Goal: Task Accomplishment & Management: Manage account settings

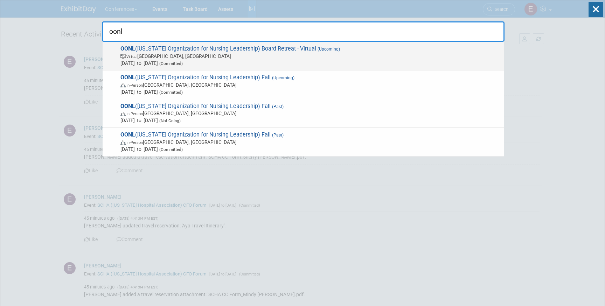
type input "oonl"
click at [202, 47] on span "OONL (Ohio Organization for Nursing Leadership) Board Retreat - Virtual (Upcomi…" at bounding box center [309, 55] width 382 height 21
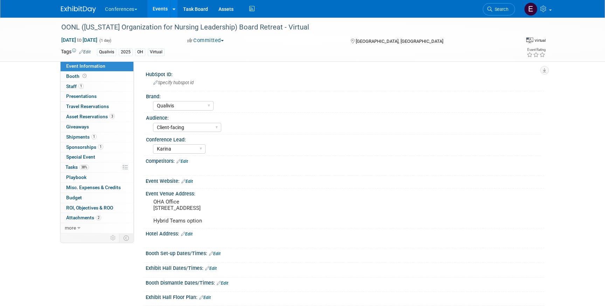
select select "Qualivis"
select select "Client-facing"
select select "Karina"
click at [91, 85] on link "1 Staff 1" at bounding box center [97, 87] width 73 height 10
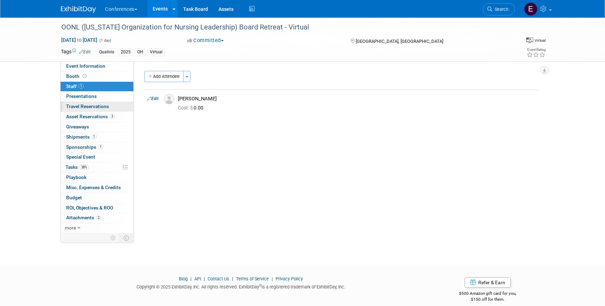
click at [101, 104] on span "Travel Reservations 0" at bounding box center [87, 106] width 43 height 6
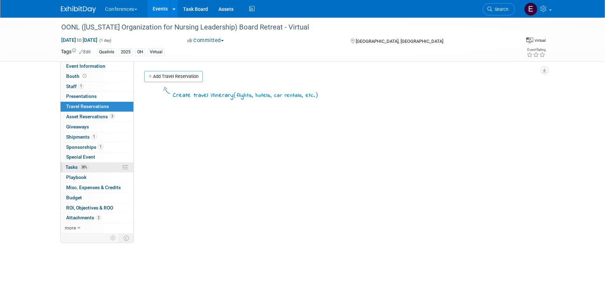
click at [104, 165] on link "38% Tasks 38%" at bounding box center [97, 167] width 73 height 10
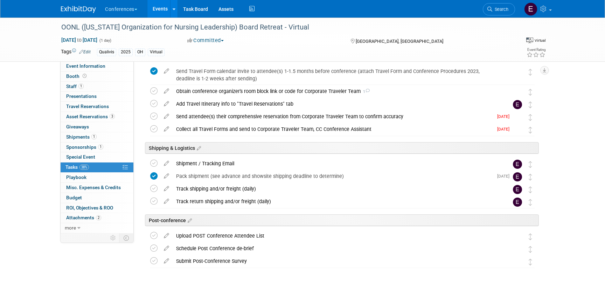
scroll to position [266, 0]
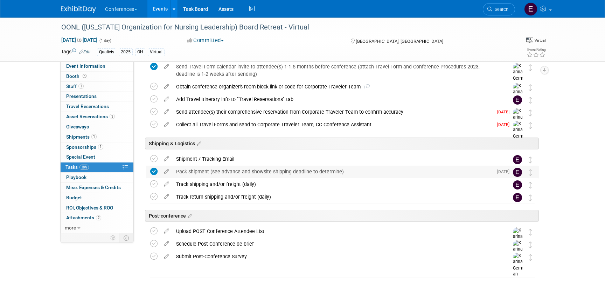
click at [277, 175] on div "Pack shipment (see advance and showsite shipping deadline to determine)" at bounding box center [333, 171] width 321 height 12
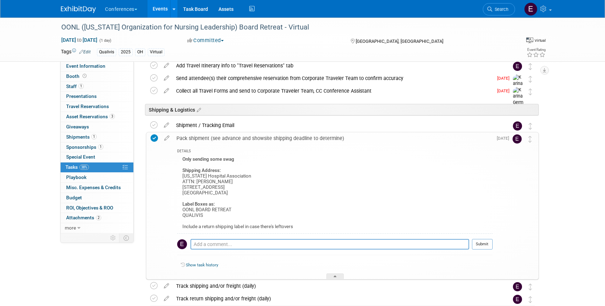
scroll to position [301, 0]
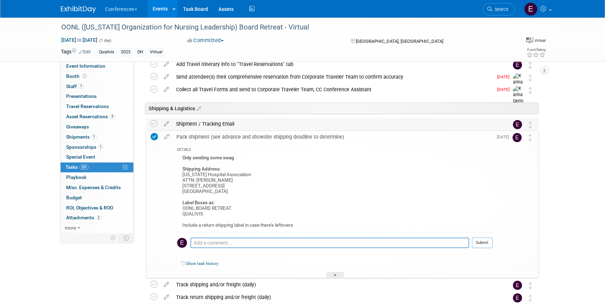
click at [191, 127] on div "Shipment / Tracking Email" at bounding box center [336, 124] width 327 height 12
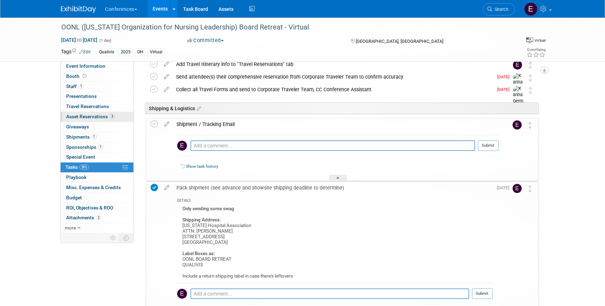
click at [95, 119] on link "3 Asset Reservations 3" at bounding box center [97, 117] width 73 height 10
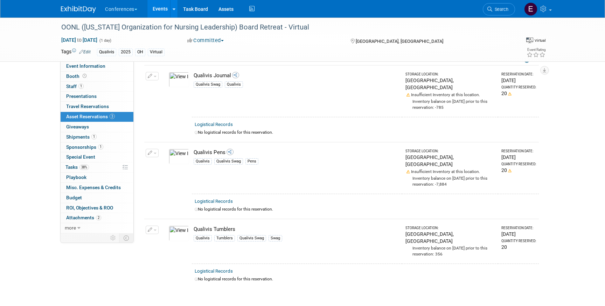
scroll to position [38, 0]
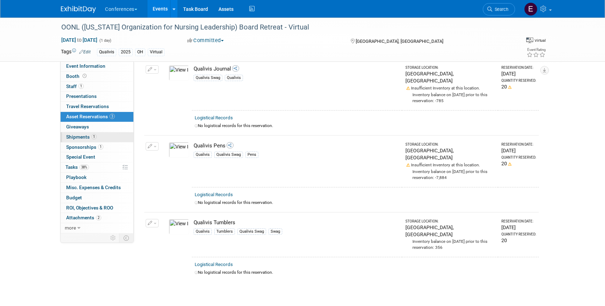
click at [91, 136] on span "1" at bounding box center [93, 136] width 5 height 5
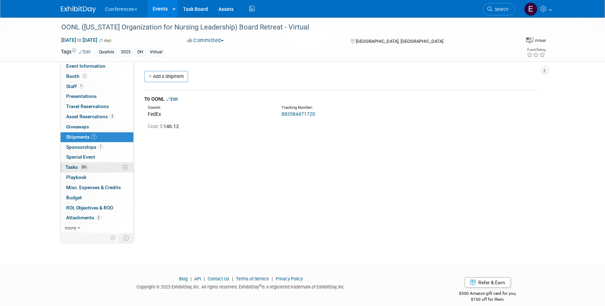
click at [101, 168] on link "38% Tasks 38%" at bounding box center [97, 167] width 73 height 10
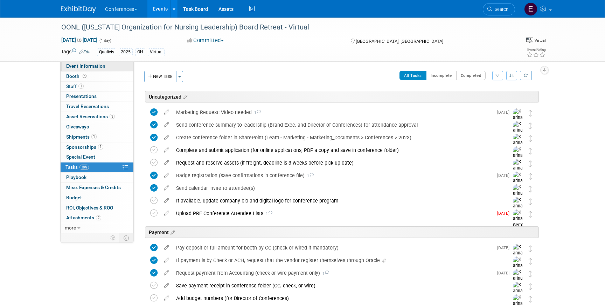
click at [113, 67] on link "Event Information" at bounding box center [97, 66] width 73 height 10
select select "Qualivis"
select select "Client-facing"
select select "Karina"
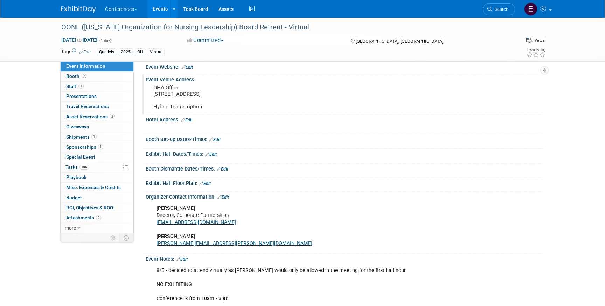
scroll to position [139, 0]
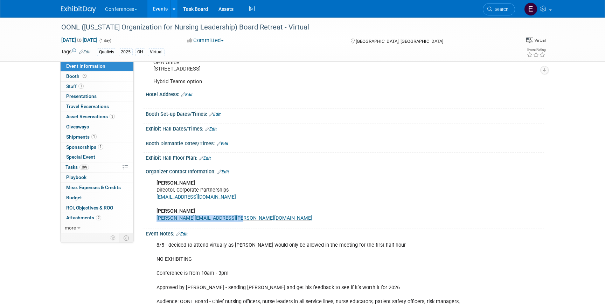
drag, startPoint x: 228, startPoint y: 226, endPoint x: 154, endPoint y: 226, distance: 73.9
click at [155, 225] on div "Amber Yors Director, Corporate Partnerships Amber.Yors@ohiohospitals.org Jackie…" at bounding box center [310, 200] width 316 height 49
copy link "Jackie.Silvis@ohiohospitals.org"
click at [92, 108] on span "Travel Reservations 0" at bounding box center [87, 106] width 43 height 6
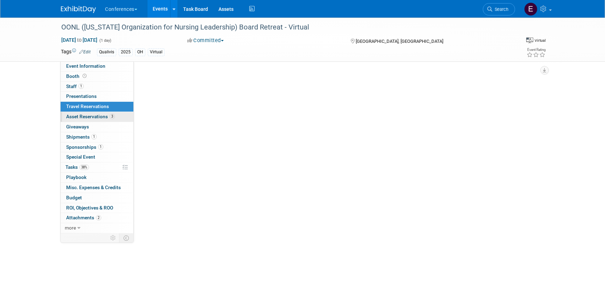
click at [92, 115] on span "Asset Reservations 3" at bounding box center [90, 117] width 49 height 6
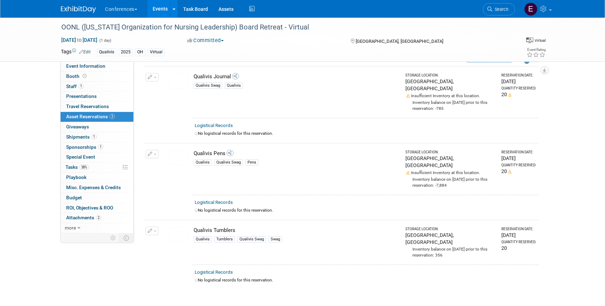
scroll to position [38, 0]
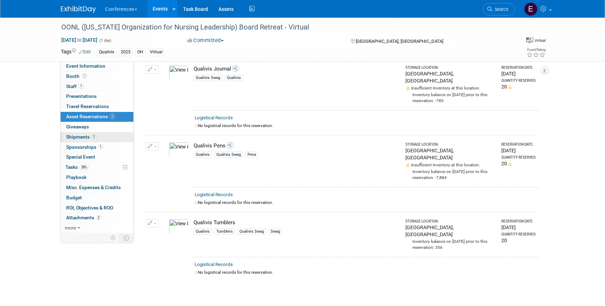
click at [111, 140] on link "1 Shipments 1" at bounding box center [97, 137] width 73 height 10
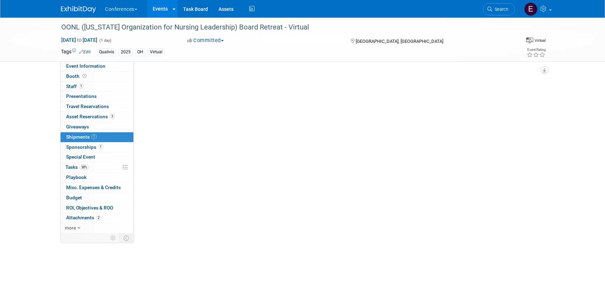
scroll to position [0, 0]
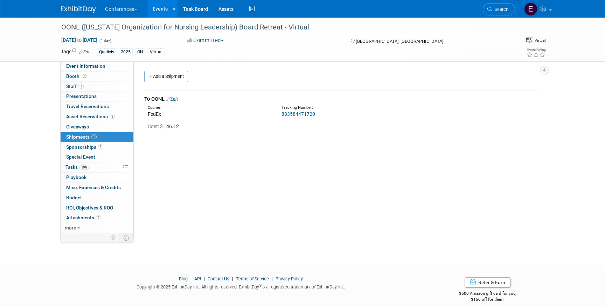
click at [297, 115] on link "883584471720" at bounding box center [299, 114] width 34 height 6
drag, startPoint x: 317, startPoint y: 112, endPoint x: 282, endPoint y: 112, distance: 34.3
click at [282, 112] on div "883584471720" at bounding box center [360, 113] width 157 height 7
copy link "883584471720"
click at [105, 63] on link "Event Information" at bounding box center [97, 66] width 73 height 10
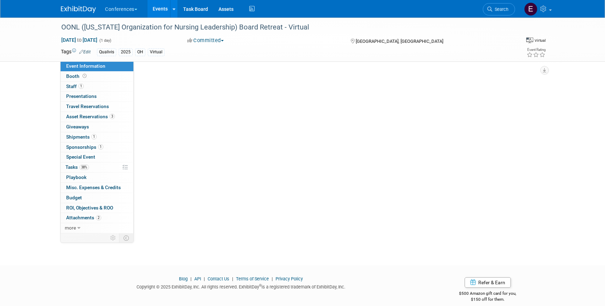
select select "Qualivis"
select select "Client-facing"
select select "Karina"
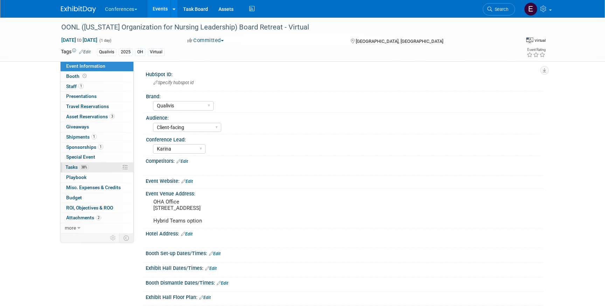
click at [98, 167] on link "38% Tasks 38%" at bounding box center [97, 167] width 73 height 10
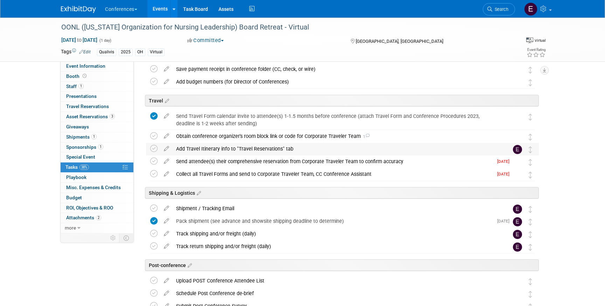
scroll to position [217, 0]
click at [156, 147] on icon at bounding box center [153, 147] width 7 height 7
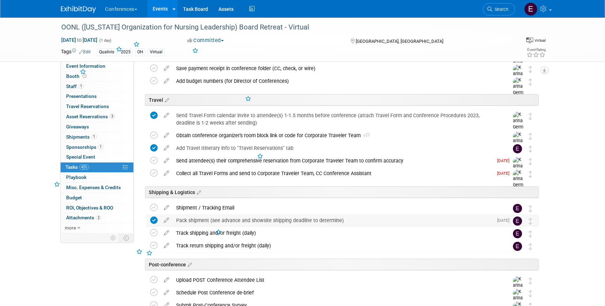
click at [206, 217] on div "Pack shipment (see advance and showsite shipping deadline to determine)" at bounding box center [333, 220] width 321 height 12
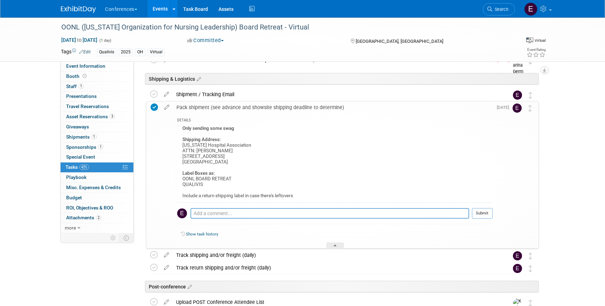
scroll to position [332, 0]
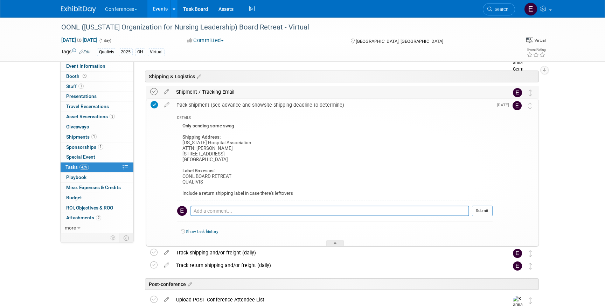
click at [153, 91] on icon at bounding box center [153, 91] width 7 height 7
click at [508, 5] on link "Search" at bounding box center [499, 9] width 32 height 12
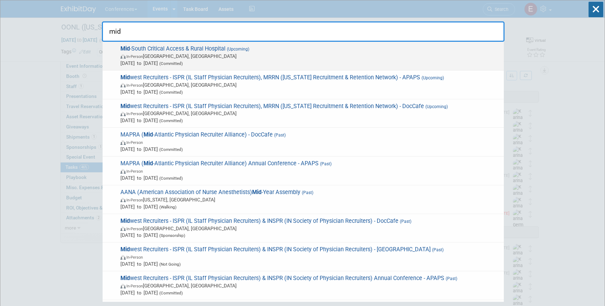
type input "mid"
click at [226, 57] on span "In-Person Louisville, KY" at bounding box center [311, 56] width 380 height 7
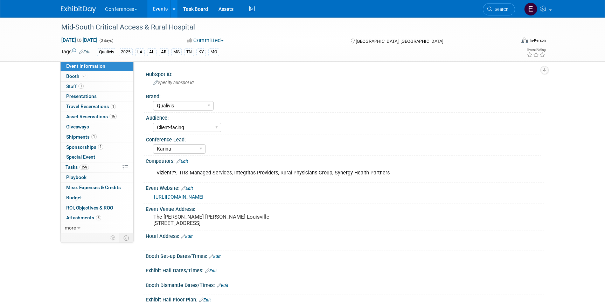
select select "Qualivis"
select select "Client-facing"
select select "Karina"
click at [108, 169] on link "35% Tasks 35%" at bounding box center [97, 167] width 73 height 10
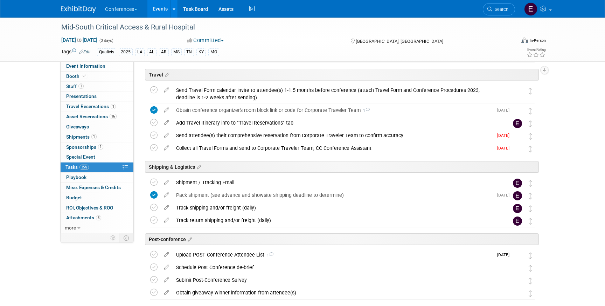
scroll to position [266, 0]
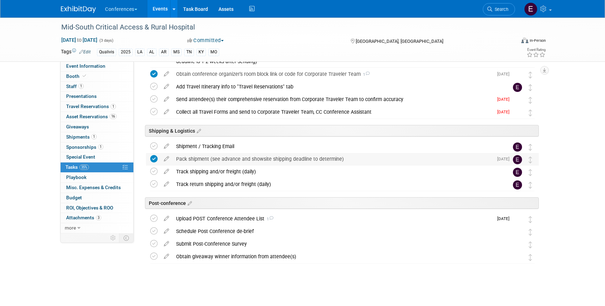
click at [201, 158] on div "Pack shipment (see advance and showsite shipping deadline to determine)" at bounding box center [333, 159] width 321 height 12
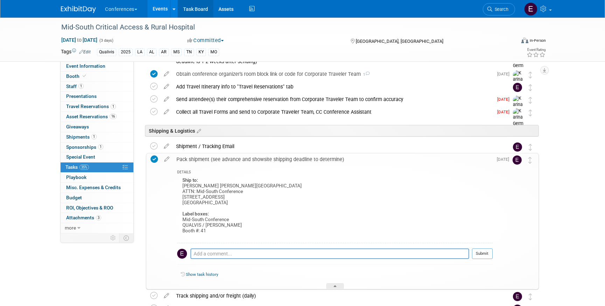
click at [210, 11] on link "Task Board" at bounding box center [195, 9] width 35 height 18
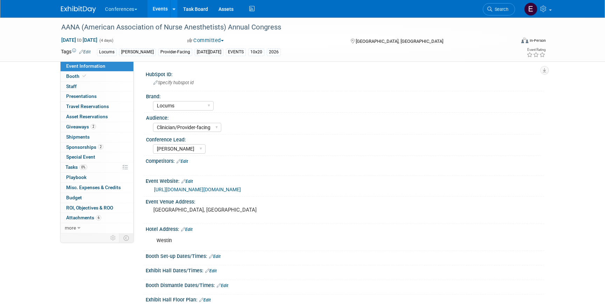
select select "Locums"
select select "Clinician/Provider-facing"
select select "[PERSON_NAME]"
click at [494, 8] on span "Search" at bounding box center [501, 9] width 16 height 5
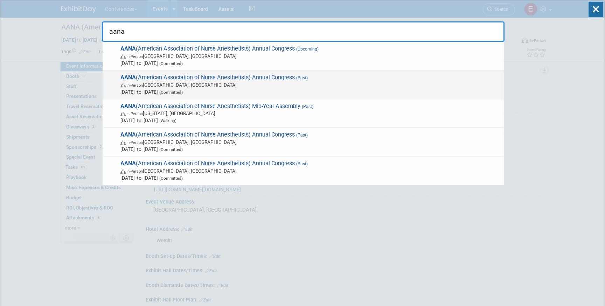
type input "aana"
click at [239, 87] on span "In-Person Nashville, TN" at bounding box center [311, 84] width 380 height 7
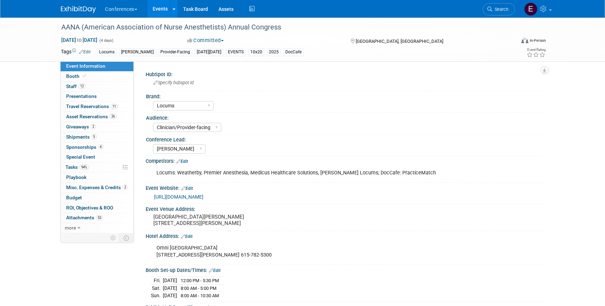
select select "Locums"
select select "Clinician/Provider-facing"
select select "Mel"
click at [111, 112] on link "26 Asset Reservations 26" at bounding box center [97, 117] width 73 height 10
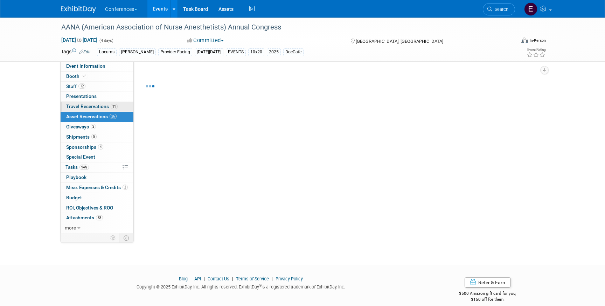
click at [111, 106] on span "11" at bounding box center [114, 106] width 7 height 5
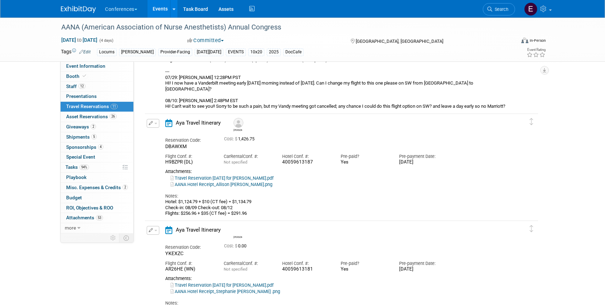
scroll to position [1120, 0]
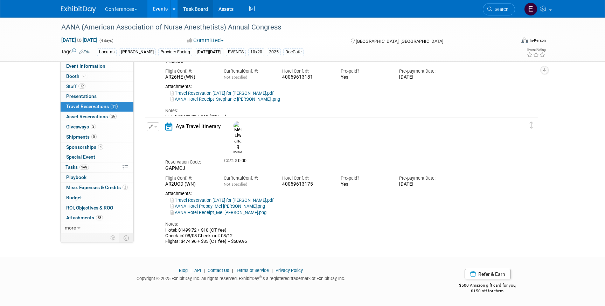
click at [197, 12] on link "Task Board" at bounding box center [195, 9] width 35 height 18
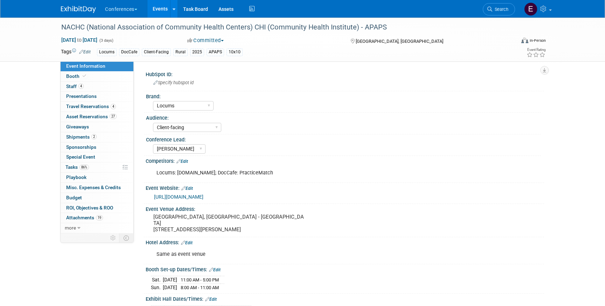
select select "Locums"
select select "Client-facing"
select select "[PERSON_NAME]"
click at [91, 108] on span "Travel Reservations 4" at bounding box center [91, 106] width 50 height 6
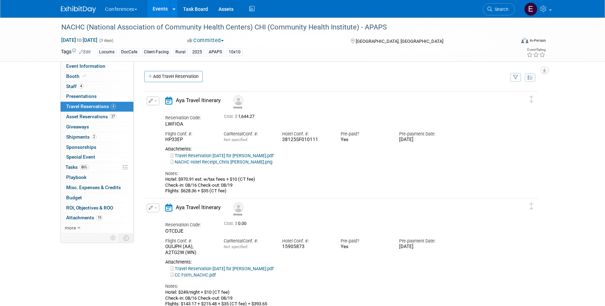
click at [149, 101] on icon "button" at bounding box center [151, 100] width 5 height 4
click at [158, 111] on button "Edit Reservation" at bounding box center [176, 113] width 59 height 10
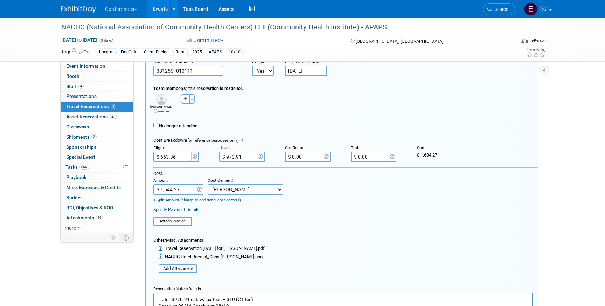
scroll to position [103, 0]
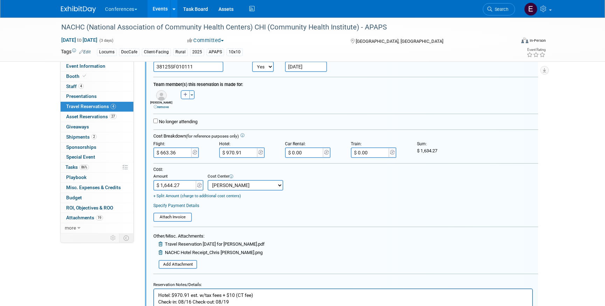
click at [232, 155] on input "$ 970.91" at bounding box center [238, 152] width 39 height 11
click at [232, 154] on input "$ 970.91" at bounding box center [238, 152] width 39 height 11
type input "$ 980.91"
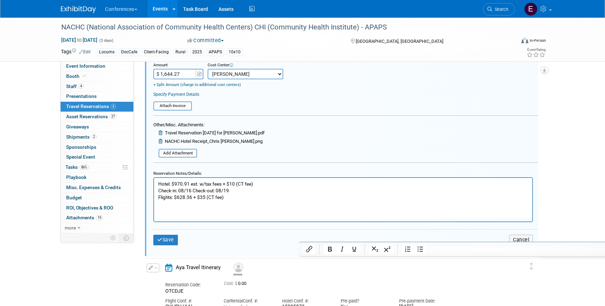
scroll to position [218, 0]
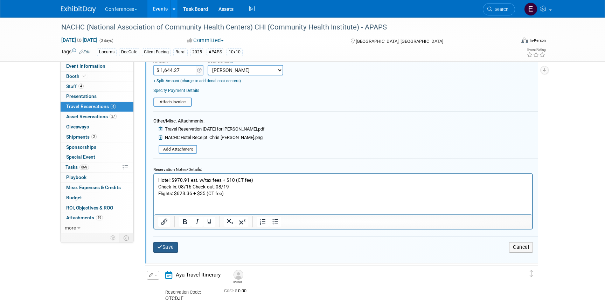
click at [169, 246] on button "Save" at bounding box center [165, 247] width 25 height 10
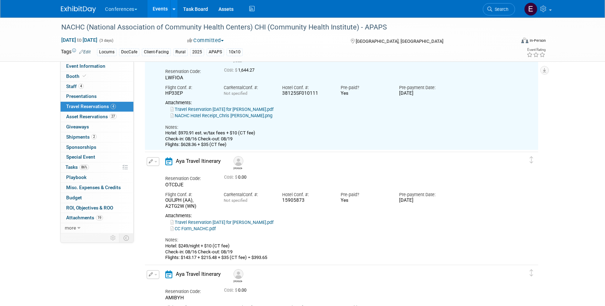
scroll to position [12, 0]
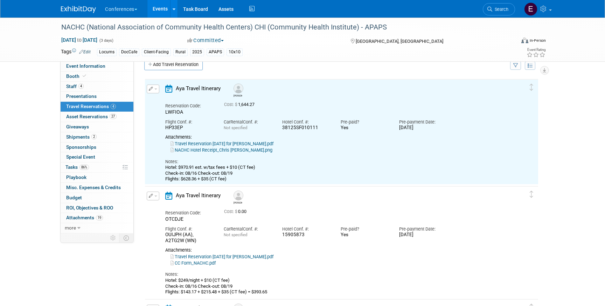
click at [151, 92] on button "button" at bounding box center [153, 88] width 13 height 9
click at [158, 99] on button "Edit Reservation" at bounding box center [176, 101] width 59 height 10
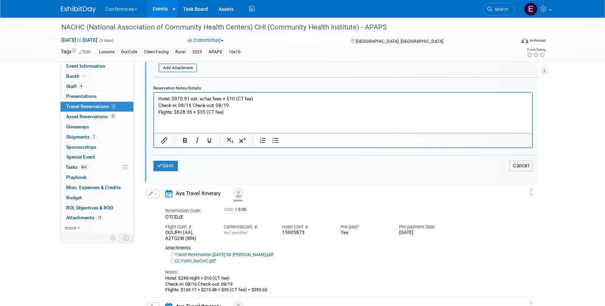
scroll to position [314, 0]
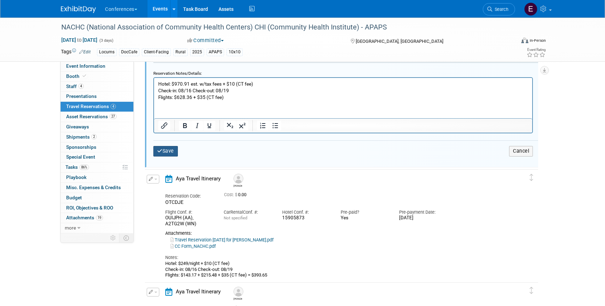
click at [169, 153] on button "Save" at bounding box center [165, 151] width 25 height 10
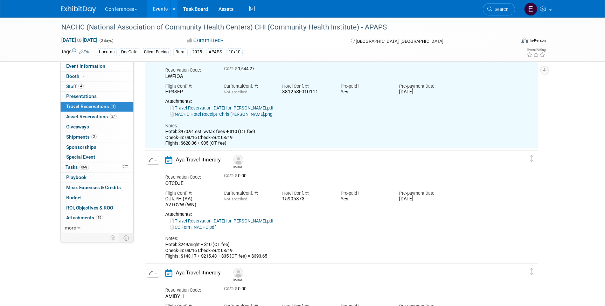
scroll to position [12, 0]
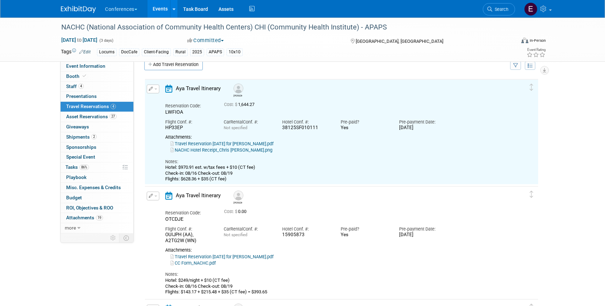
click at [153, 195] on button "button" at bounding box center [153, 195] width 13 height 9
click at [166, 204] on button "Edit Reservation" at bounding box center [176, 208] width 59 height 10
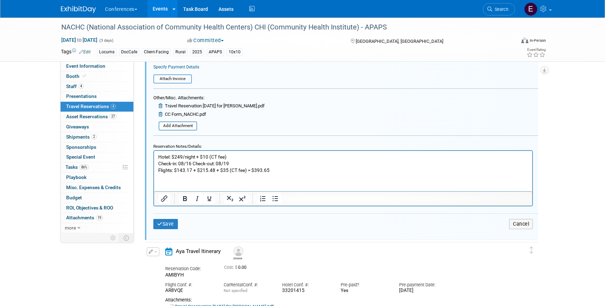
scroll to position [355, 0]
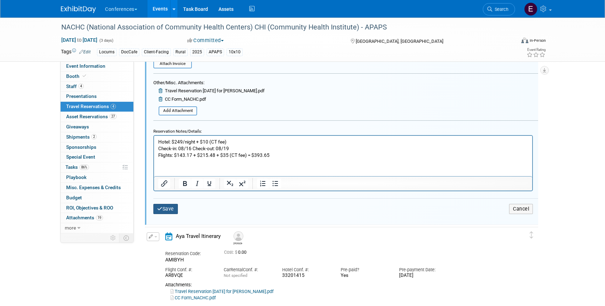
click at [170, 210] on button "Save" at bounding box center [165, 209] width 25 height 10
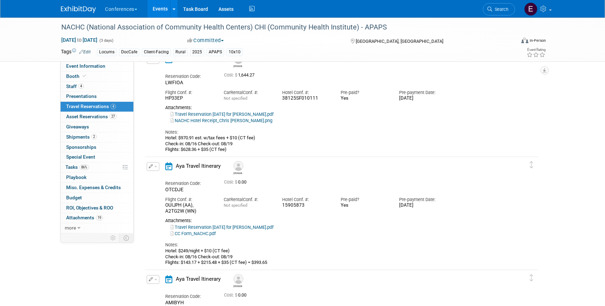
scroll to position [36, 0]
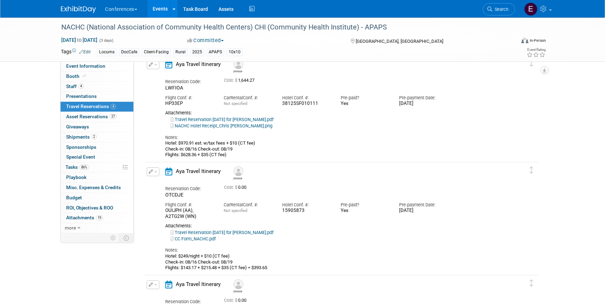
click at [207, 239] on link "CC Form_NACHC.pdf" at bounding box center [193, 238] width 45 height 5
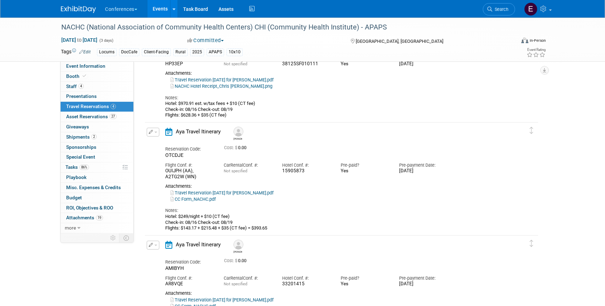
scroll to position [0, 0]
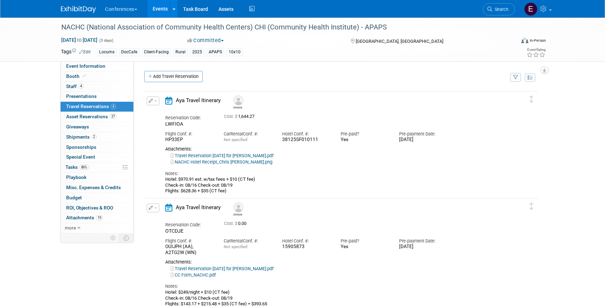
click at [224, 162] on link "NACHC Hotel Receipt_Chris Caulder.png" at bounding box center [222, 161] width 102 height 5
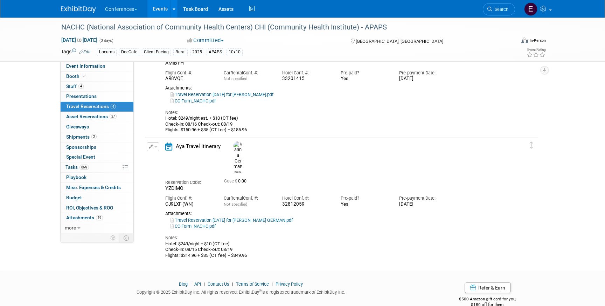
scroll to position [282, 0]
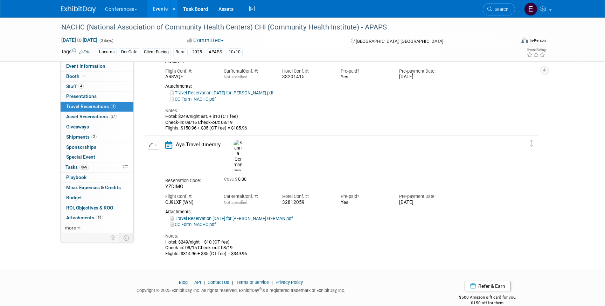
click at [152, 145] on icon "button" at bounding box center [151, 145] width 5 height 4
click at [166, 157] on button "Edit Reservation" at bounding box center [176, 157] width 59 height 10
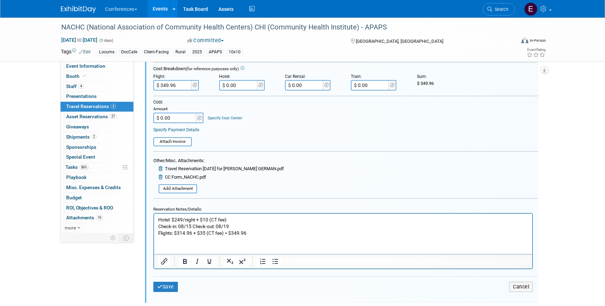
scroll to position [499, 0]
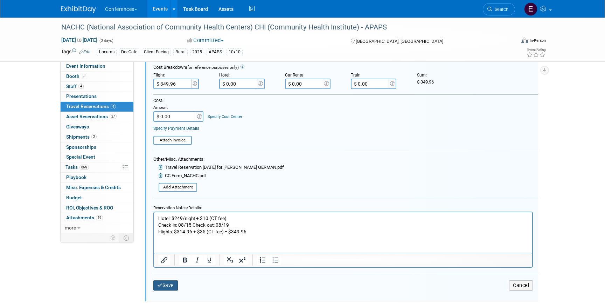
click at [166, 285] on button "Save" at bounding box center [165, 285] width 25 height 10
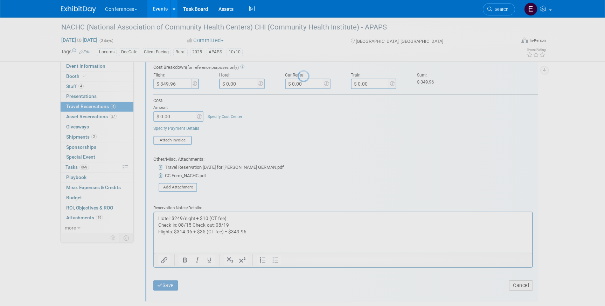
scroll to position [295, 0]
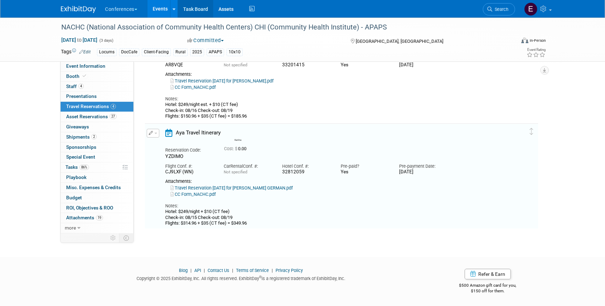
click at [196, 13] on link "Task Board" at bounding box center [195, 9] width 35 height 18
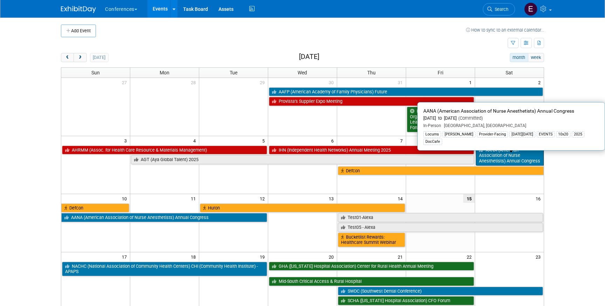
click at [504, 159] on link "AANA (American Association of Nurse Anesthetists) Annual Congress" at bounding box center [510, 155] width 68 height 20
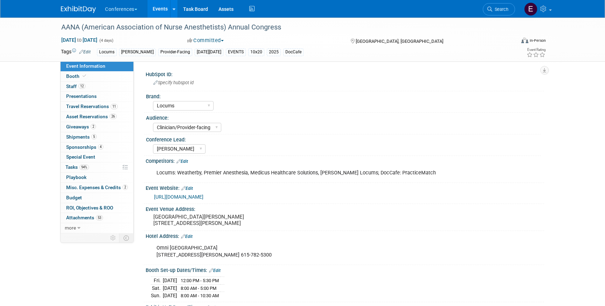
select select "Locums"
select select "Clinician/Provider-facing"
select select "[PERSON_NAME]"
click at [80, 108] on span "Travel Reservations 11" at bounding box center [92, 106] width 52 height 6
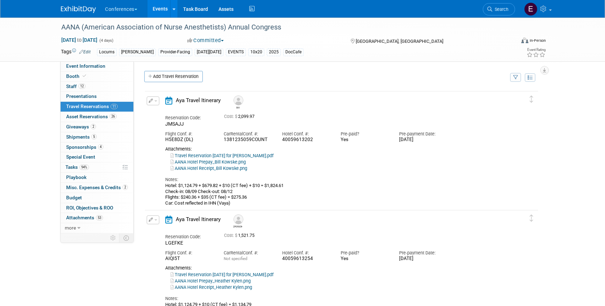
click at [148, 101] on button "button" at bounding box center [153, 100] width 13 height 9
click at [171, 110] on button "Edit Reservation" at bounding box center [176, 113] width 59 height 10
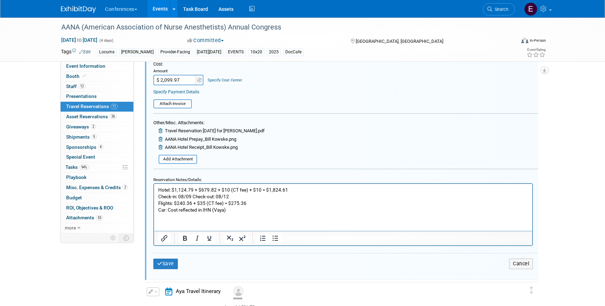
scroll to position [223, 0]
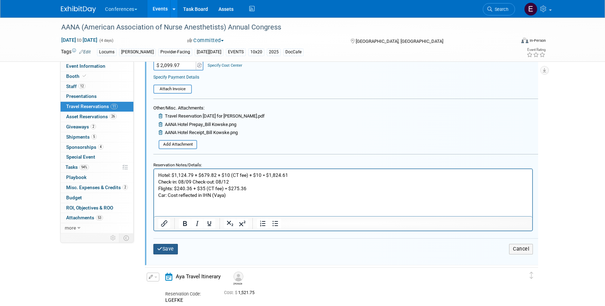
click at [163, 247] on button "Save" at bounding box center [165, 248] width 25 height 10
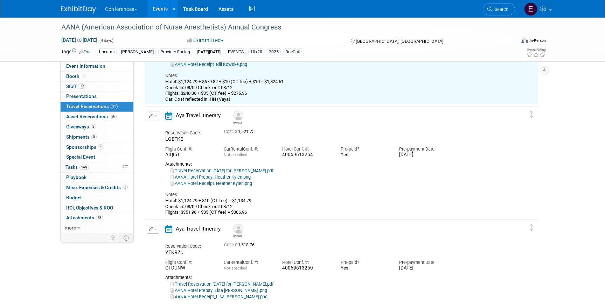
scroll to position [106, 0]
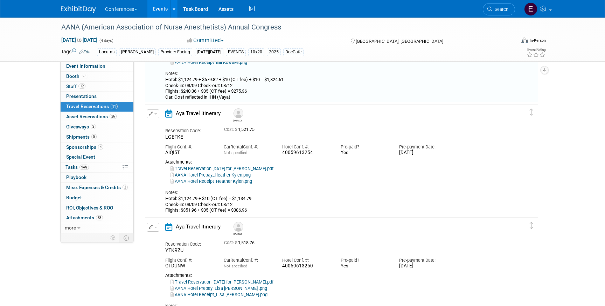
click at [153, 113] on button "button" at bounding box center [153, 113] width 13 height 9
click at [168, 122] on button "Edit Reservation" at bounding box center [176, 126] width 59 height 10
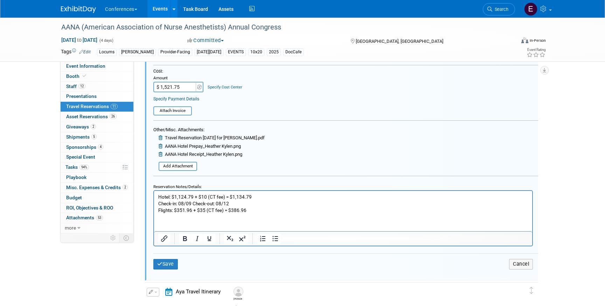
scroll to position [327, 0]
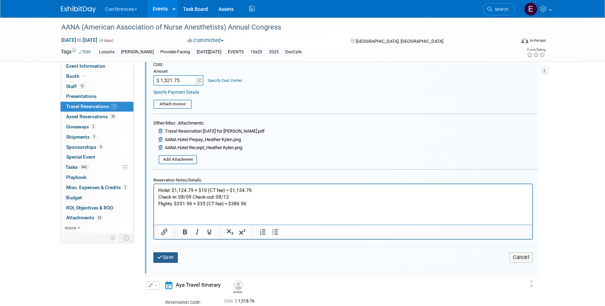
click at [166, 259] on button "Save" at bounding box center [165, 257] width 25 height 10
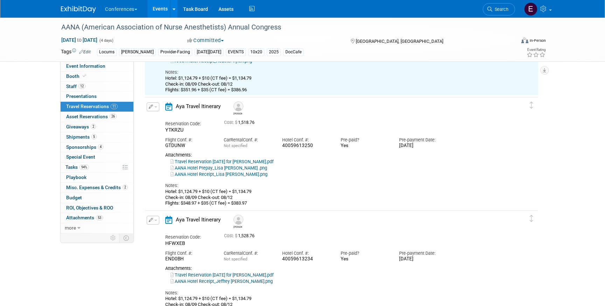
scroll to position [229, 0]
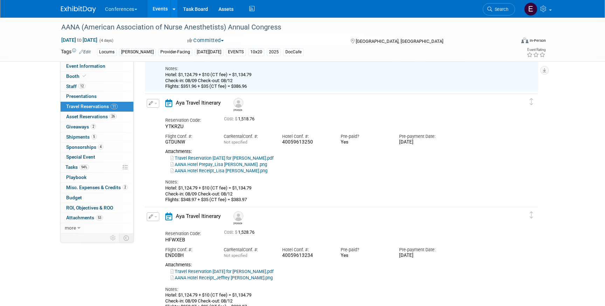
click at [152, 102] on icon "button" at bounding box center [151, 103] width 5 height 4
click at [164, 114] on button "Edit Reservation" at bounding box center [176, 115] width 59 height 10
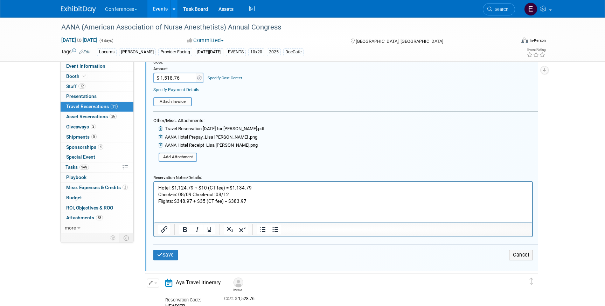
scroll to position [453, 0]
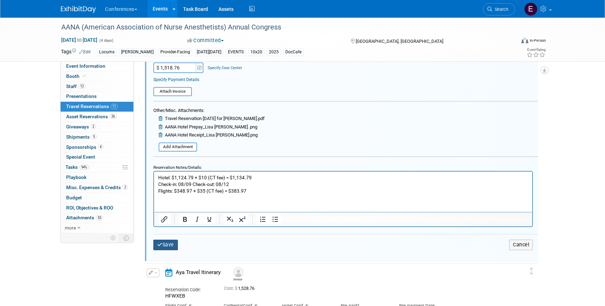
click at [167, 245] on button "Save" at bounding box center [165, 244] width 25 height 10
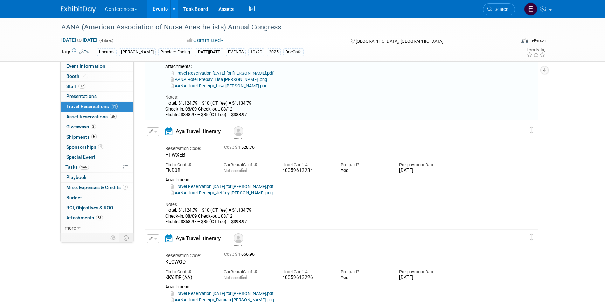
click at [73, 12] on img at bounding box center [78, 9] width 35 height 7
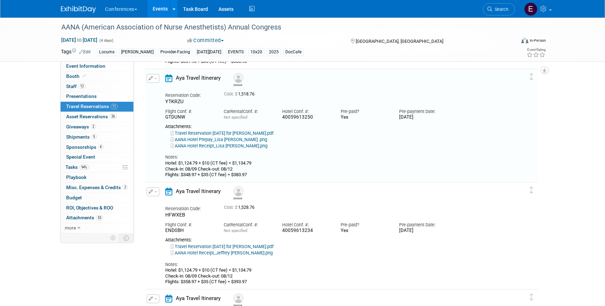
scroll to position [244, 0]
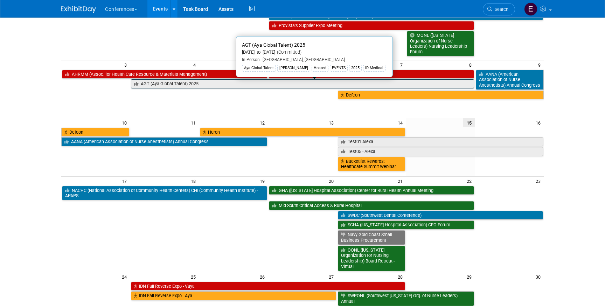
scroll to position [79, 0]
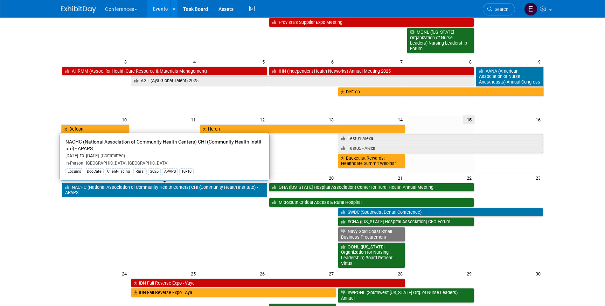
click at [157, 192] on link "NACHC (National Association of Community Health Centers) CHI (Community Health …" at bounding box center [164, 190] width 205 height 14
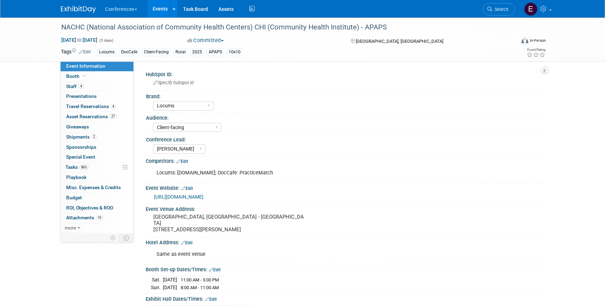
select select "Locums"
select select "Client-facing"
select select "[PERSON_NAME]"
click at [88, 109] on span "Travel Reservations 4" at bounding box center [91, 106] width 50 height 6
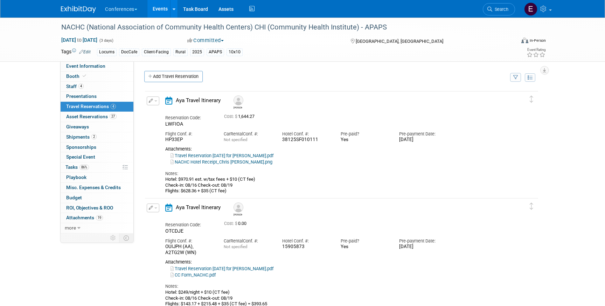
click at [152, 101] on icon "button" at bounding box center [151, 100] width 5 height 4
click at [162, 109] on button "Edit Reservation" at bounding box center [176, 113] width 59 height 10
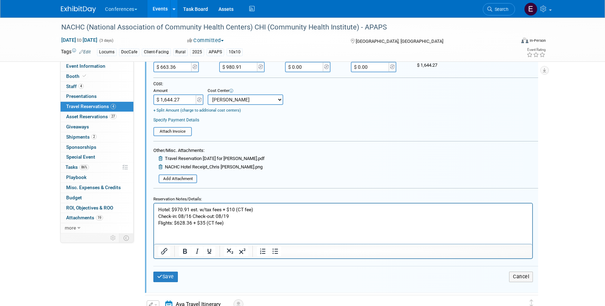
scroll to position [190, 0]
click at [158, 274] on icon "submit" at bounding box center [159, 275] width 5 height 5
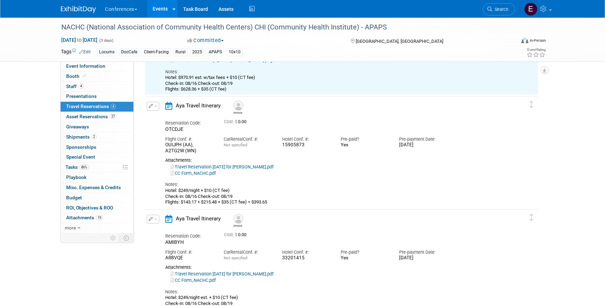
scroll to position [103, 0]
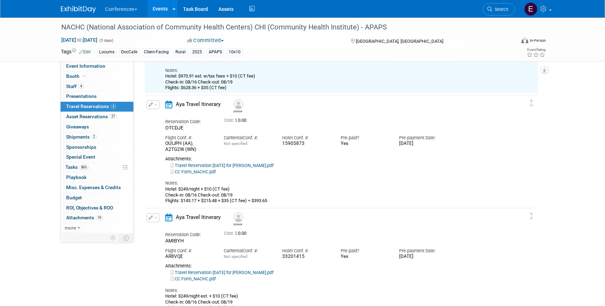
click at [157, 105] on span "button" at bounding box center [156, 104] width 3 height 1
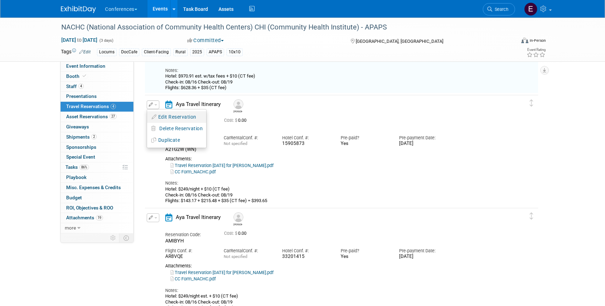
click at [166, 117] on button "Edit Reservation" at bounding box center [176, 117] width 59 height 10
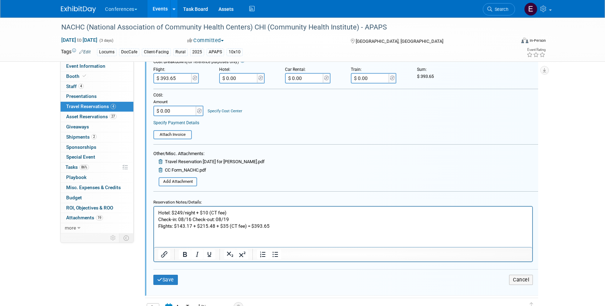
scroll to position [297, 0]
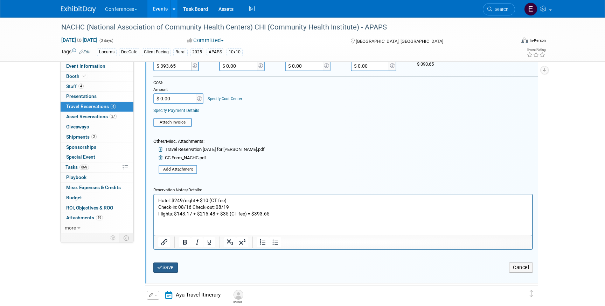
click at [170, 268] on button "Save" at bounding box center [165, 267] width 25 height 10
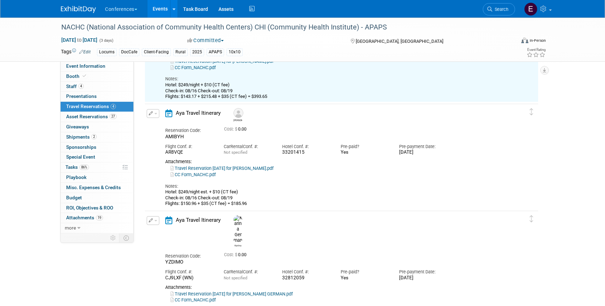
scroll to position [213, 0]
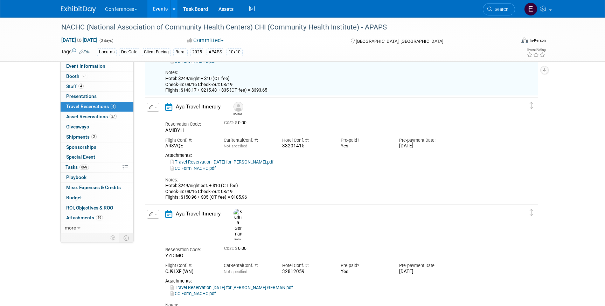
click at [151, 105] on icon "button" at bounding box center [151, 107] width 5 height 4
click at [158, 114] on li "Edit Reservation" at bounding box center [176, 120] width 59 height 12
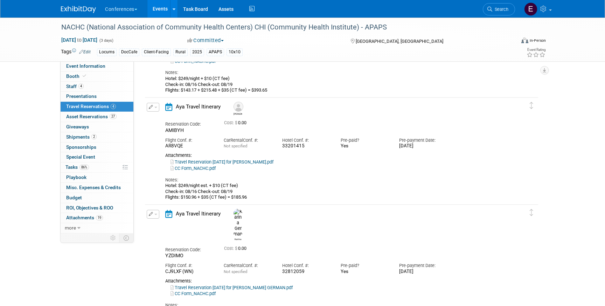
click at [153, 104] on button "button" at bounding box center [153, 107] width 13 height 9
click at [161, 118] on button "Edit Reservation" at bounding box center [176, 119] width 59 height 10
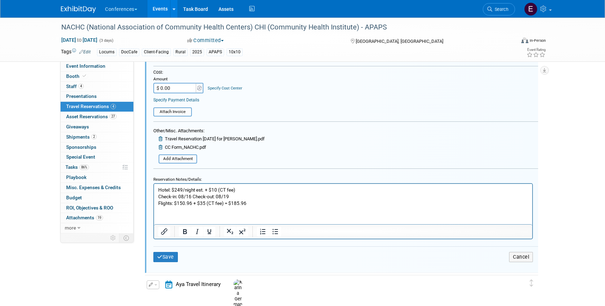
scroll to position [421, 0]
click at [164, 259] on button "Save" at bounding box center [165, 256] width 25 height 10
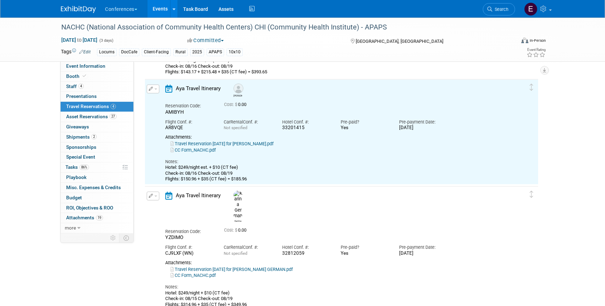
scroll to position [295, 0]
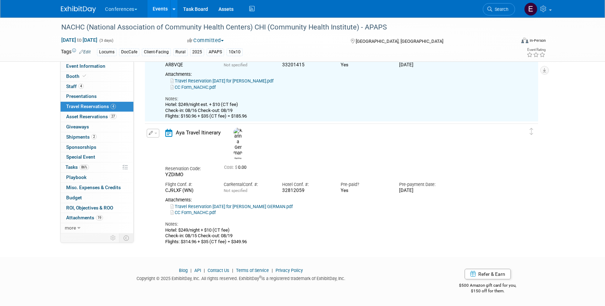
click at [152, 135] on button "button" at bounding box center [153, 133] width 13 height 9
click at [165, 144] on button "Edit Reservation" at bounding box center [176, 145] width 59 height 10
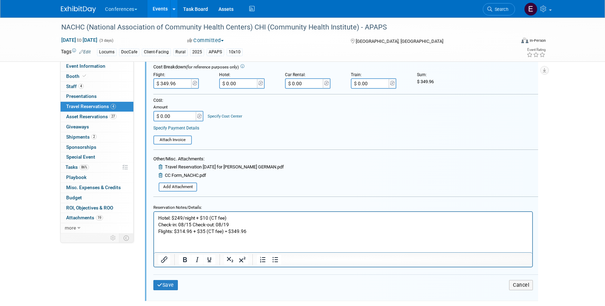
scroll to position [500, 0]
click at [164, 281] on button "Save" at bounding box center [165, 283] width 25 height 10
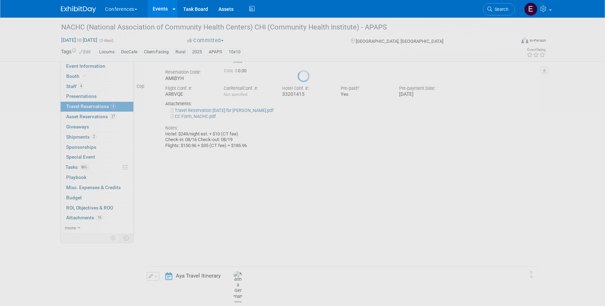
scroll to position [295, 0]
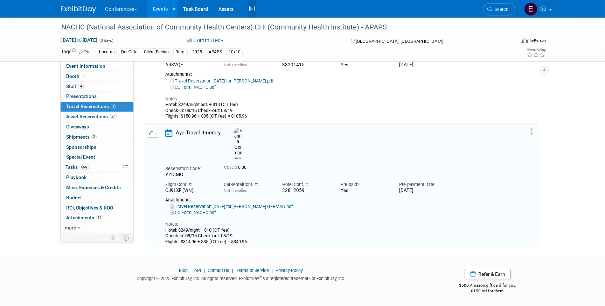
click at [253, 6] on icon at bounding box center [252, 9] width 9 height 11
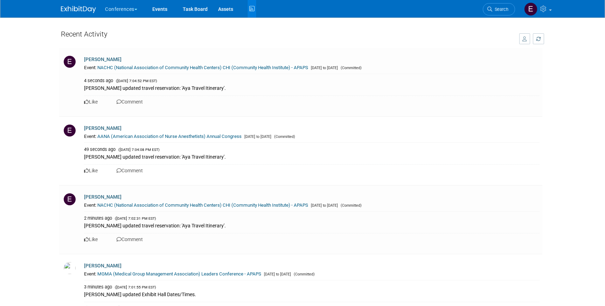
click at [79, 9] on img at bounding box center [78, 9] width 35 height 7
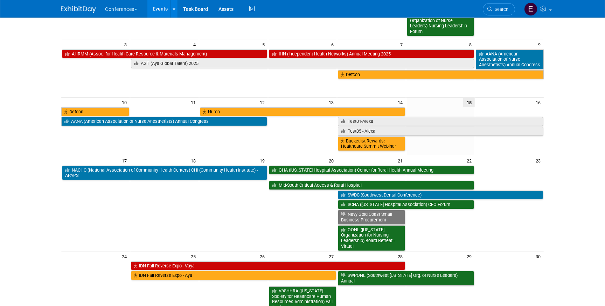
scroll to position [97, 0]
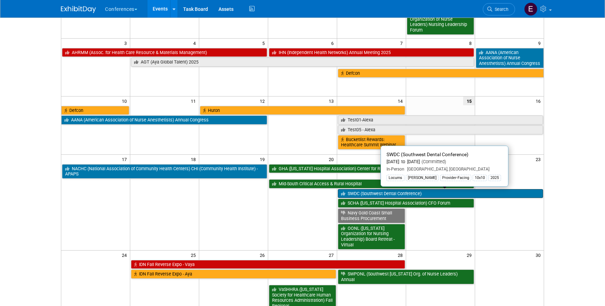
click at [366, 194] on link "SWDC (Southwest Dental Conference)" at bounding box center [440, 193] width 205 height 9
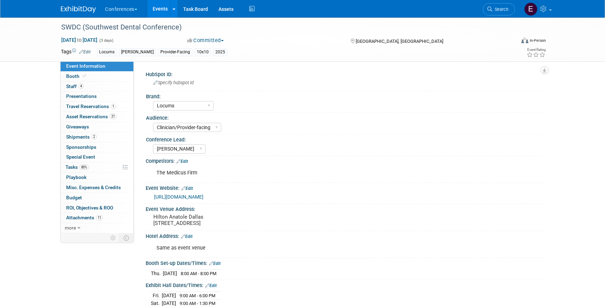
select select "Locums"
select select "Clinician/Provider-facing"
select select "[PERSON_NAME]"
click at [80, 112] on link "21 Asset Reservations 21" at bounding box center [97, 117] width 73 height 10
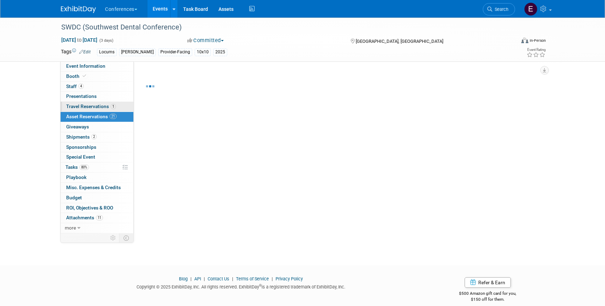
click at [80, 107] on span "Travel Reservations 1" at bounding box center [91, 106] width 50 height 6
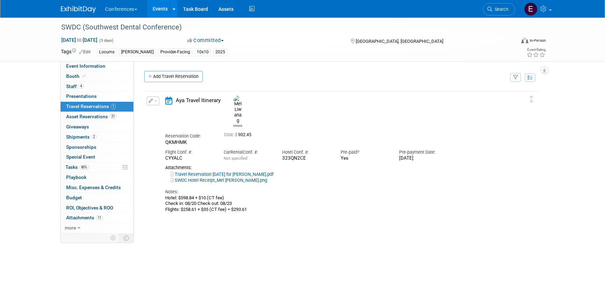
click at [152, 102] on icon "button" at bounding box center [151, 100] width 5 height 4
click at [161, 111] on button "Edit Reservation" at bounding box center [176, 113] width 59 height 10
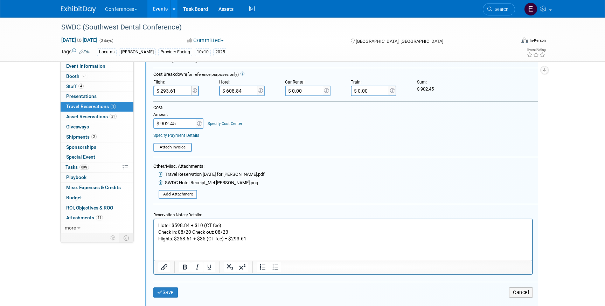
scroll to position [169, 0]
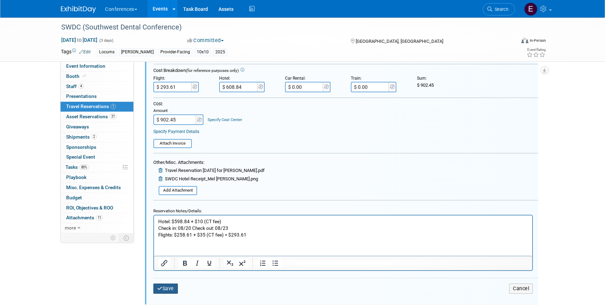
click at [178, 284] on button "Save" at bounding box center [165, 288] width 25 height 10
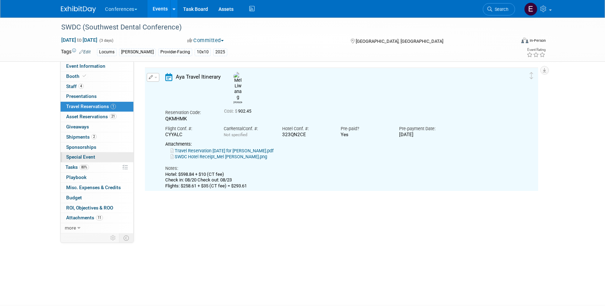
scroll to position [12, 0]
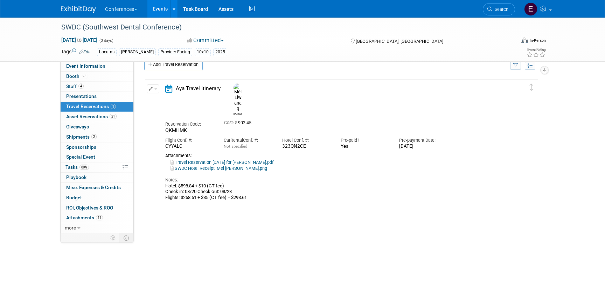
click at [70, 11] on img at bounding box center [78, 9] width 35 height 7
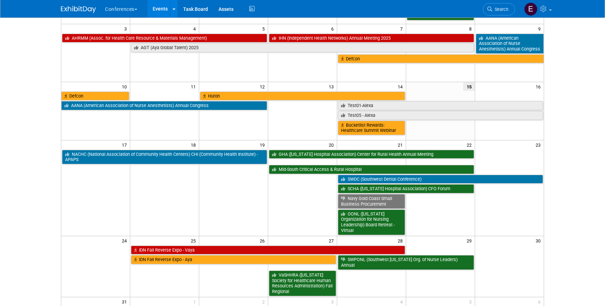
scroll to position [111, 0]
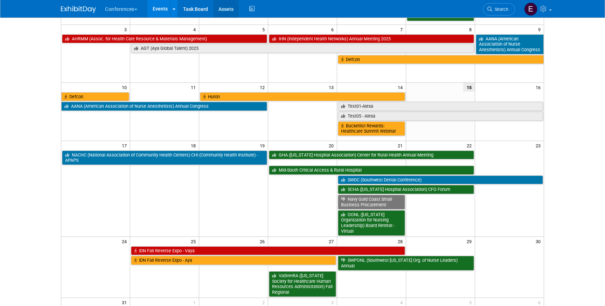
click at [227, 10] on link "Assets" at bounding box center [226, 9] width 26 height 18
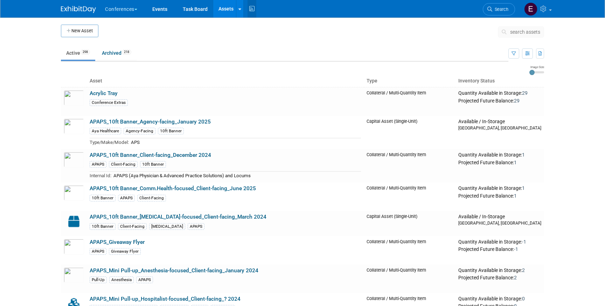
click at [252, 11] on icon at bounding box center [252, 9] width 9 height 11
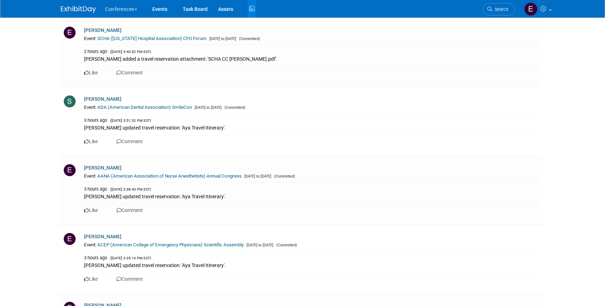
scroll to position [1291, 0]
click at [78, 10] on img at bounding box center [78, 9] width 35 height 7
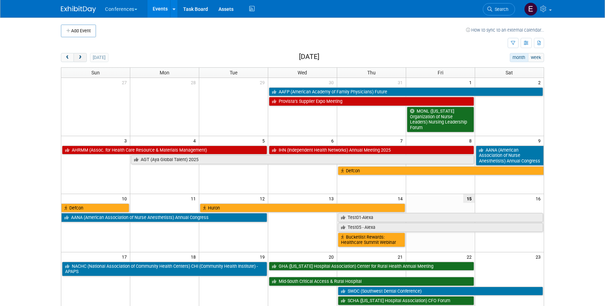
click at [79, 60] on button "next" at bounding box center [80, 57] width 13 height 9
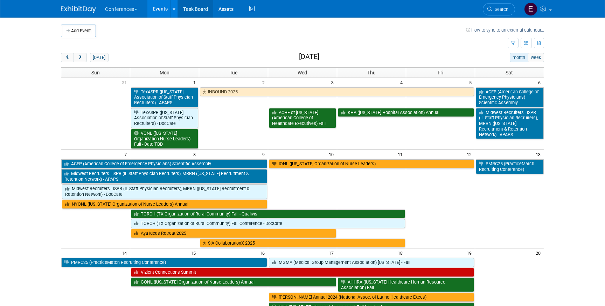
click at [197, 11] on link "Task Board" at bounding box center [195, 9] width 35 height 18
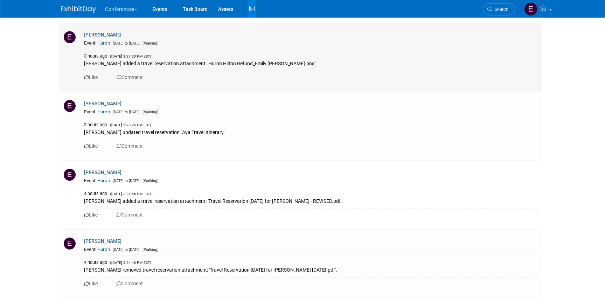
scroll to position [2343, 0]
